Goal: Check status: Check status

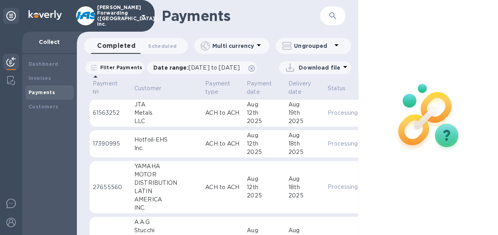
click at [340, 18] on button "button" at bounding box center [332, 15] width 19 height 19
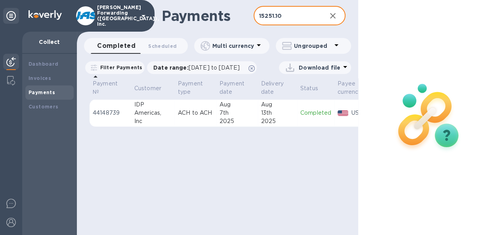
click at [246, 126] on div "2025" at bounding box center [236, 121] width 35 height 8
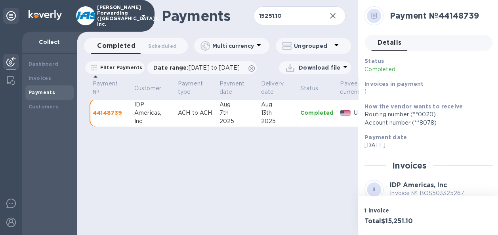
scroll to position [116, 0]
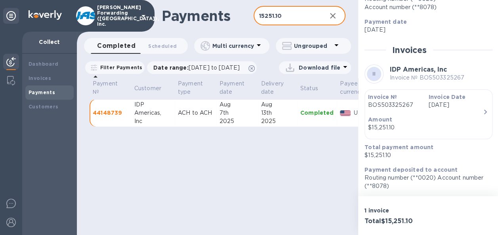
click at [288, 17] on input "15251.10" at bounding box center [286, 15] width 67 height 19
drag, startPoint x: 299, startPoint y: 14, endPoint x: 236, endPoint y: 14, distance: 63.0
click at [236, 14] on div "Payments 15251.10 ​" at bounding box center [217, 16] width 281 height 32
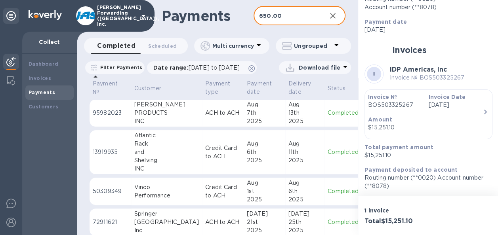
click at [244, 127] on td "[DATE]" at bounding box center [265, 113] width 42 height 28
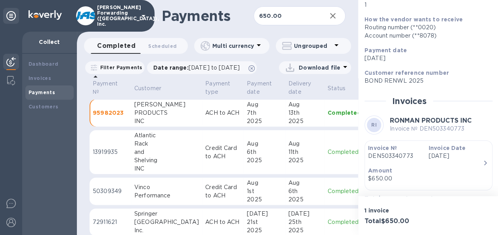
scroll to position [138, 0]
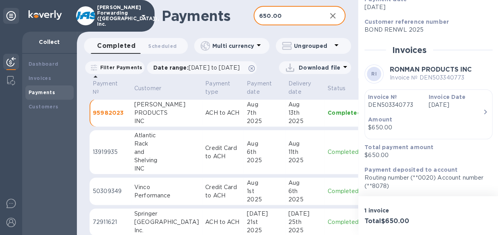
drag, startPoint x: 290, startPoint y: 17, endPoint x: 218, endPoint y: 17, distance: 72.1
click at [218, 17] on div "Payments 650.00 ​" at bounding box center [217, 16] width 281 height 32
type input "663.00"
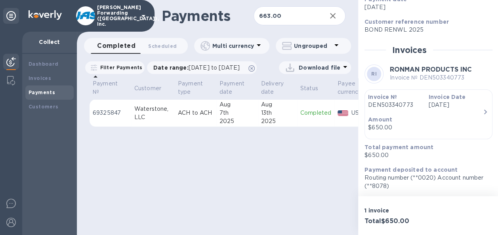
click at [265, 117] on div "13th" at bounding box center [277, 113] width 33 height 8
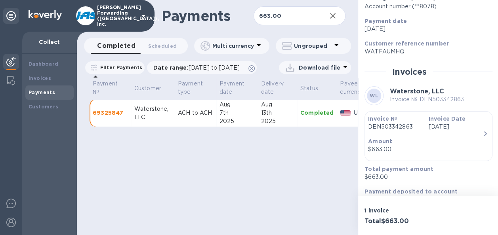
scroll to position [138, 0]
